Goal: Check status: Check status

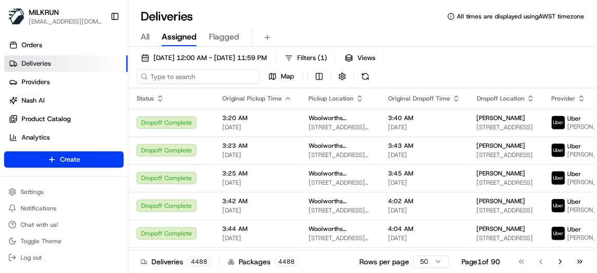
drag, startPoint x: 205, startPoint y: 77, endPoint x: 214, endPoint y: 85, distance: 11.6
click at [205, 80] on input at bounding box center [198, 76] width 123 height 14
paste input "47143d02-aa5c-4927-9745-e22d089b86e6"
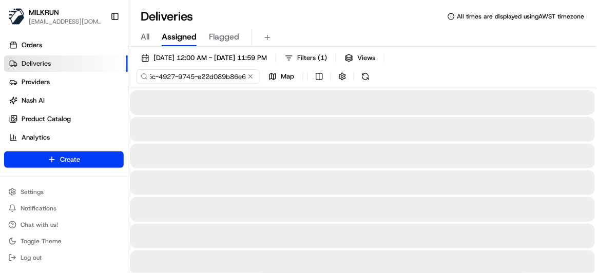
type input "47143d02-aa5c-4927-9745-e22d089b86e6"
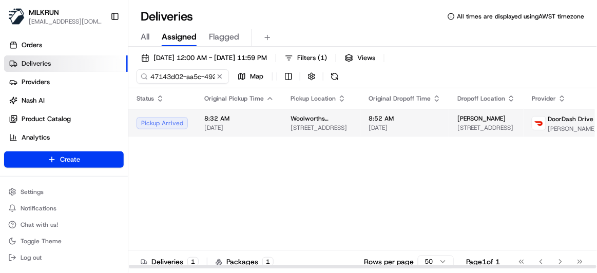
click at [283, 124] on td "Woolworths Supermarket AU - Neutral Bay Village 1-7 Rangers Rd, Neutral Bay, NS…" at bounding box center [321, 123] width 78 height 28
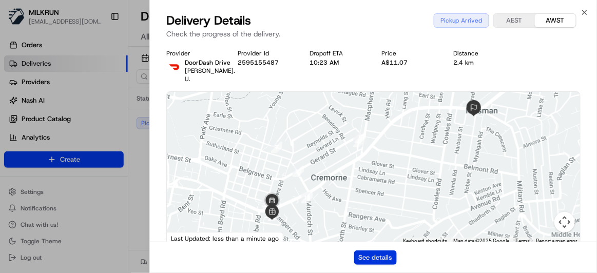
click at [381, 260] on button "See details" at bounding box center [375, 258] width 43 height 14
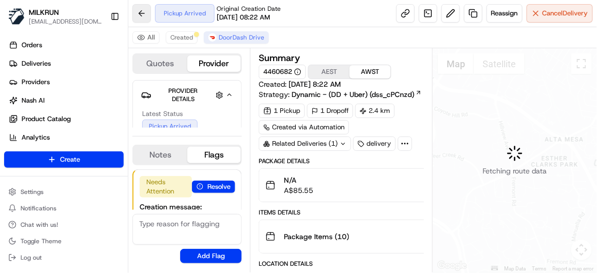
scroll to position [178, 0]
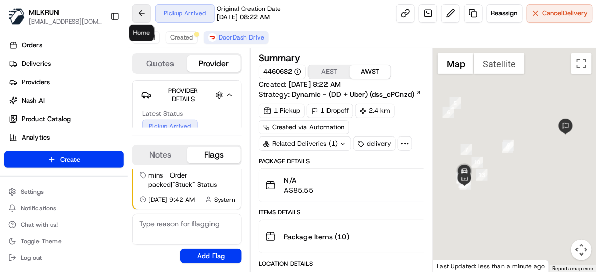
click at [140, 14] on button at bounding box center [142, 13] width 18 height 18
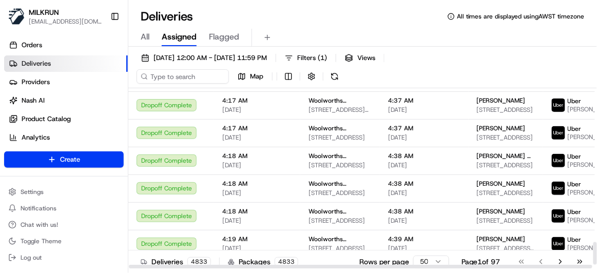
scroll to position [1253, 0]
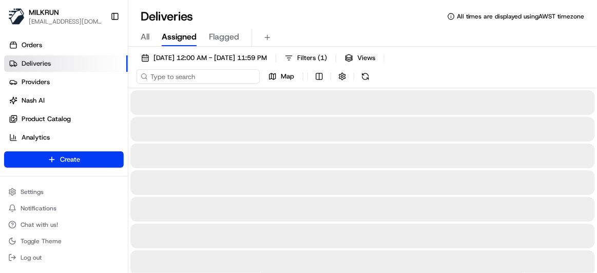
click at [209, 73] on input at bounding box center [198, 76] width 123 height 14
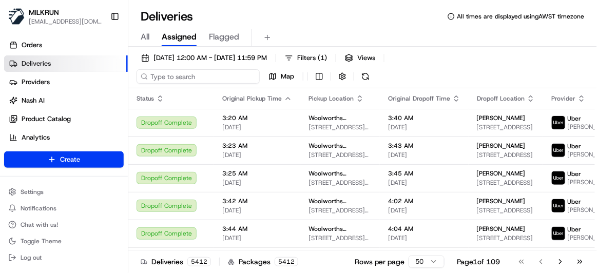
paste input "47143d02-aa5c-4927-9745-e22d089b86e6"
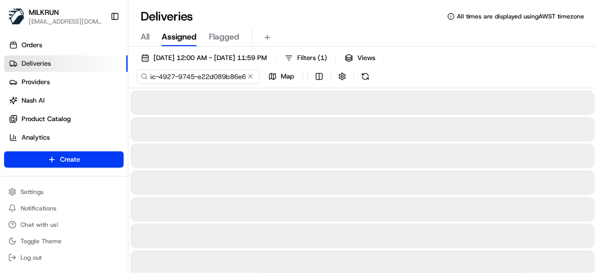
type input "47143d02-aa5c-4927-9745-e22d089b86e6"
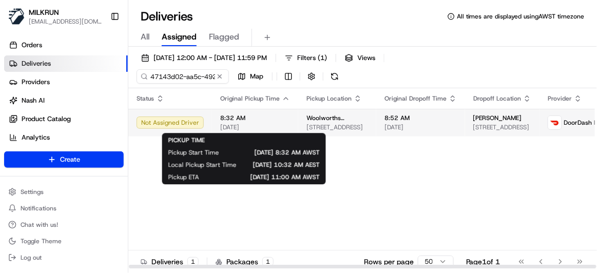
click at [256, 128] on span "[DATE]" at bounding box center [255, 127] width 70 height 8
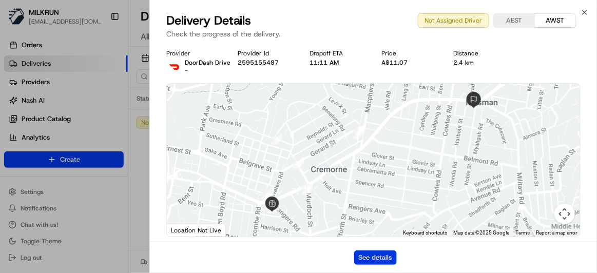
click at [388, 259] on button "See details" at bounding box center [375, 258] width 43 height 14
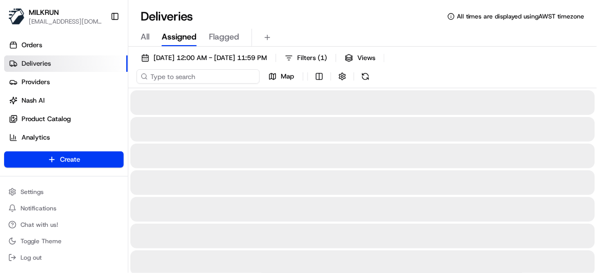
click at [203, 79] on input at bounding box center [198, 76] width 123 height 14
paste input "e4d17572-6c5f-4a42-9c99-2957de70f33c"
type input "e4d17572-6c5f-4a42-9c99-2957de70f33c"
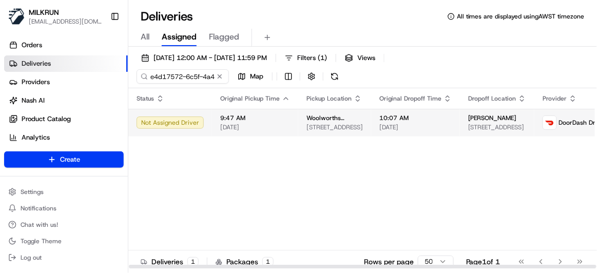
click at [237, 130] on span "[DATE]" at bounding box center [255, 127] width 70 height 8
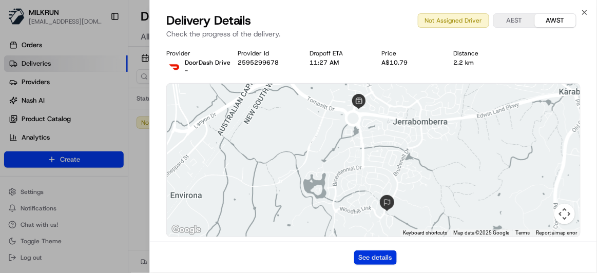
click at [367, 255] on button "See details" at bounding box center [375, 258] width 43 height 14
